Goal: Task Accomplishment & Management: Manage account settings

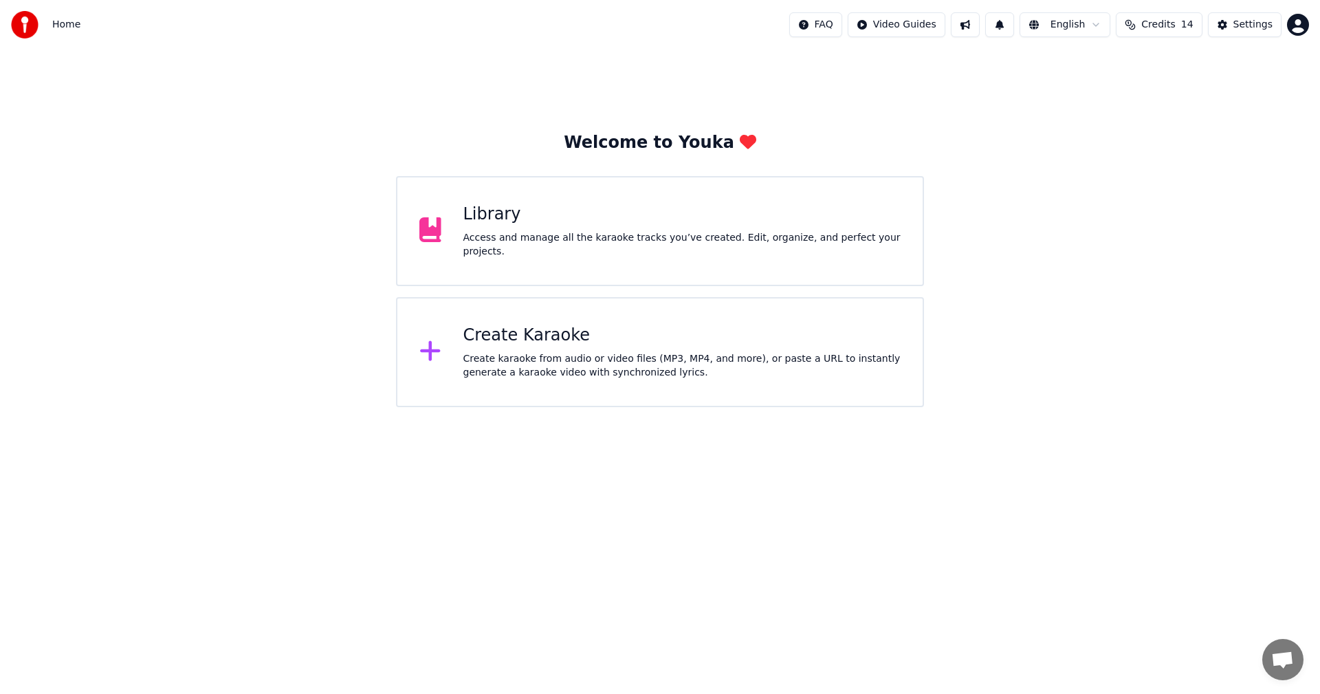
click at [1146, 27] on button "Credits 14" at bounding box center [1159, 24] width 86 height 25
click at [1245, 29] on div "Settings" at bounding box center [1252, 25] width 39 height 14
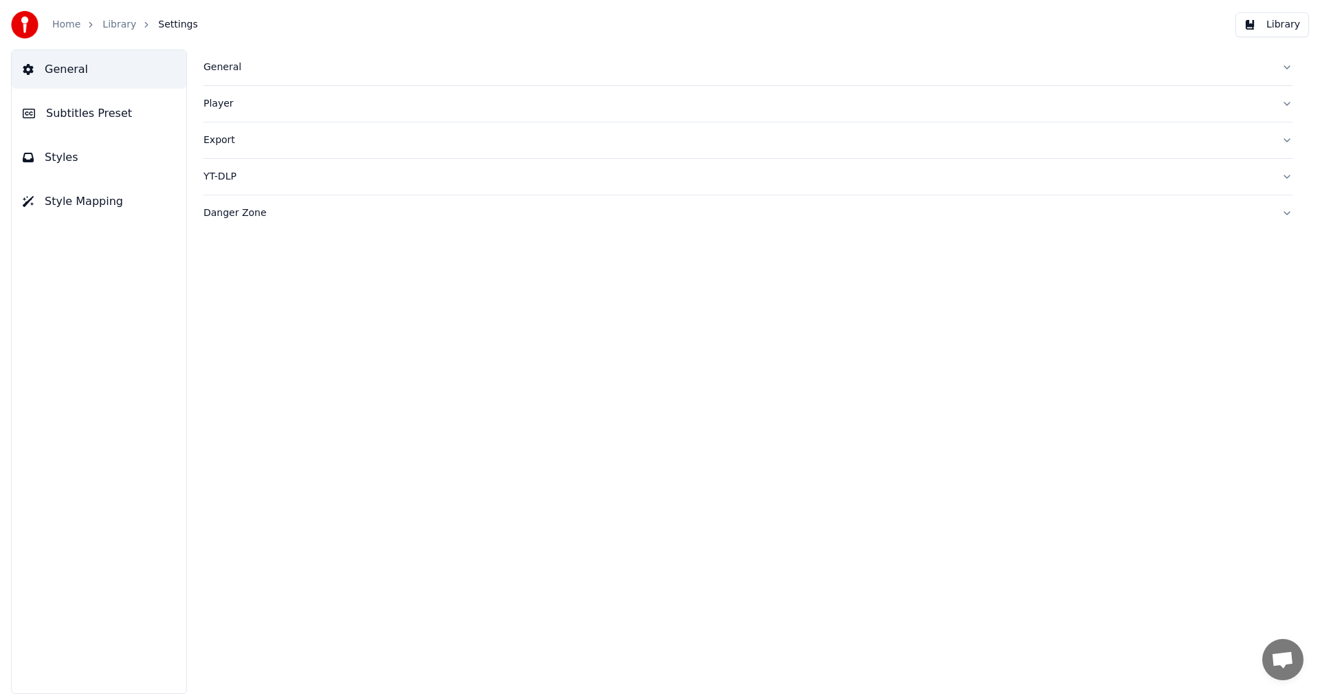
click at [56, 24] on link "Home" at bounding box center [66, 25] width 28 height 14
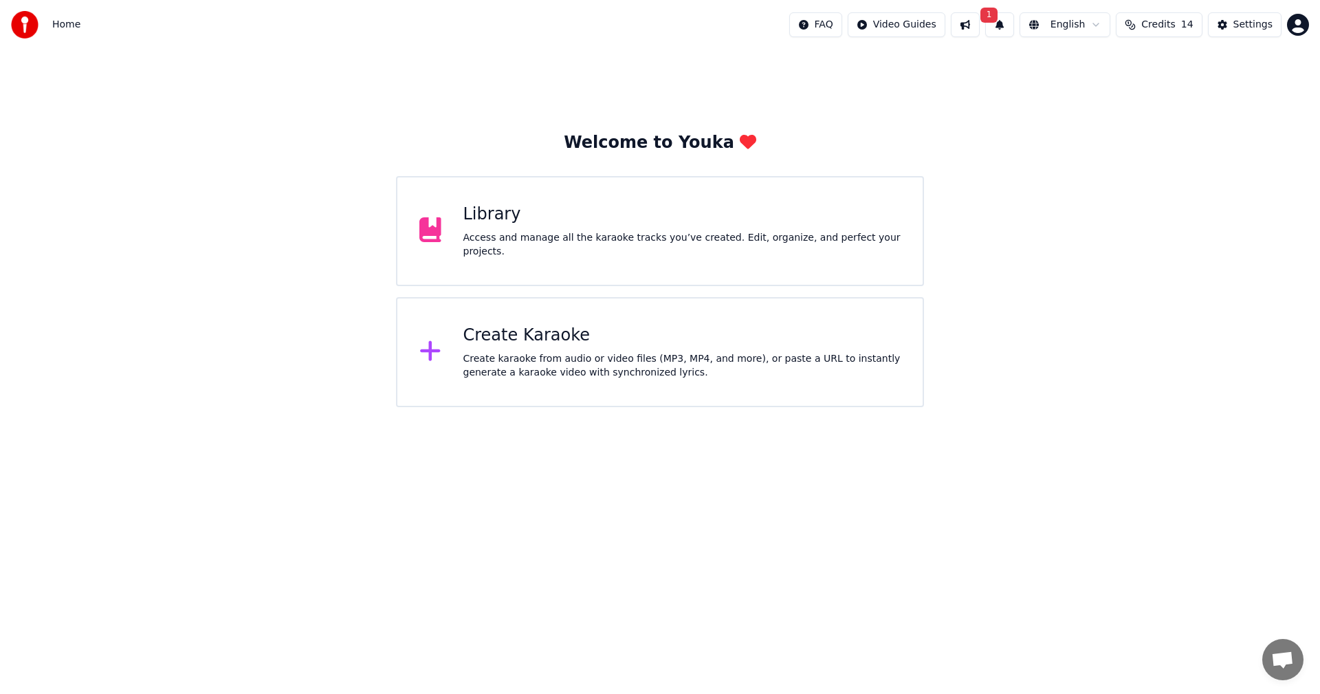
click at [1296, 24] on html "Home FAQ Video Guides 1 English Credits 14 Settings Welcome to Youka Library Ac…" at bounding box center [660, 203] width 1320 height 407
click at [1215, 78] on div "Billing" at bounding box center [1237, 89] width 158 height 22
click at [1013, 32] on button "1" at bounding box center [999, 24] width 29 height 25
click at [1099, 67] on button "Update" at bounding box center [1109, 68] width 58 height 25
click at [980, 27] on button at bounding box center [965, 24] width 29 height 25
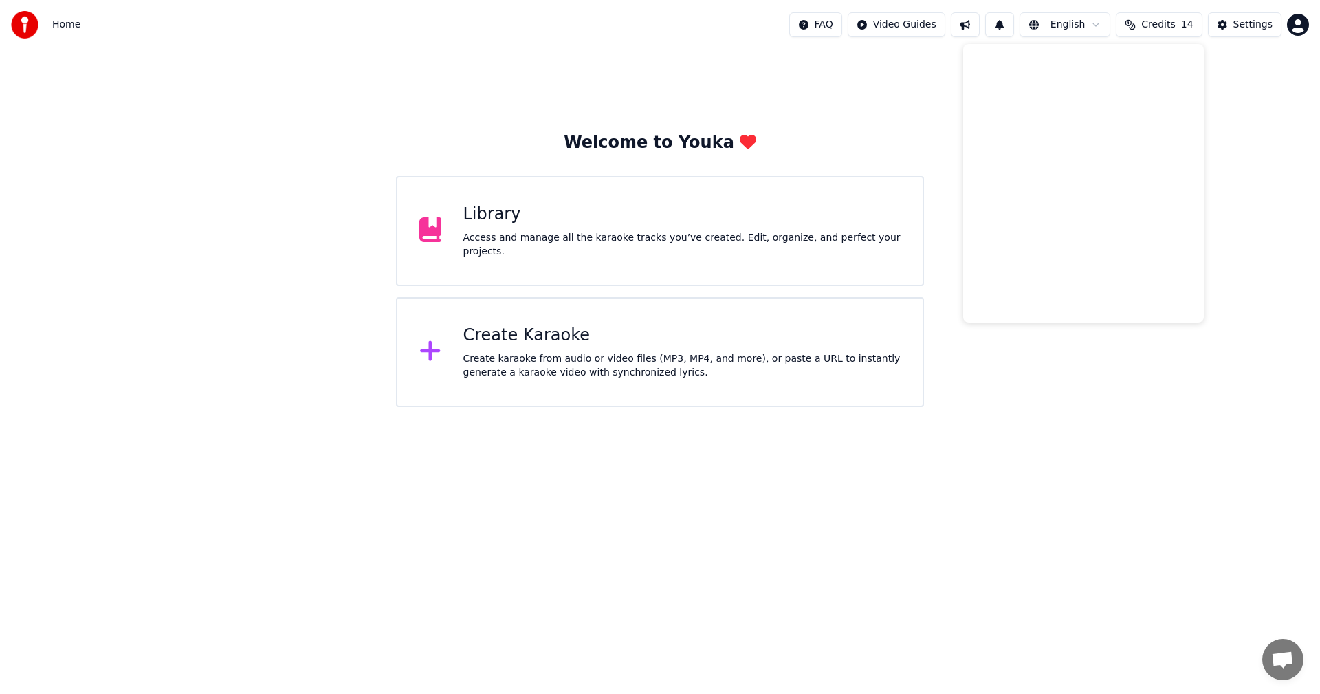
click at [1010, 27] on button at bounding box center [999, 24] width 29 height 25
click at [898, 29] on html "Home FAQ Video Guides English Credits 14 Settings Welcome to Youka Library Acce…" at bounding box center [660, 203] width 1320 height 407
click at [1169, 19] on html "Home FAQ Video Guides English Credits 14 Settings Welcome to Youka Library Acce…" at bounding box center [660, 203] width 1320 height 407
click at [1169, 19] on span "Credits" at bounding box center [1158, 25] width 34 height 14
